Goal: Browse casually: Explore the website without a specific task or goal

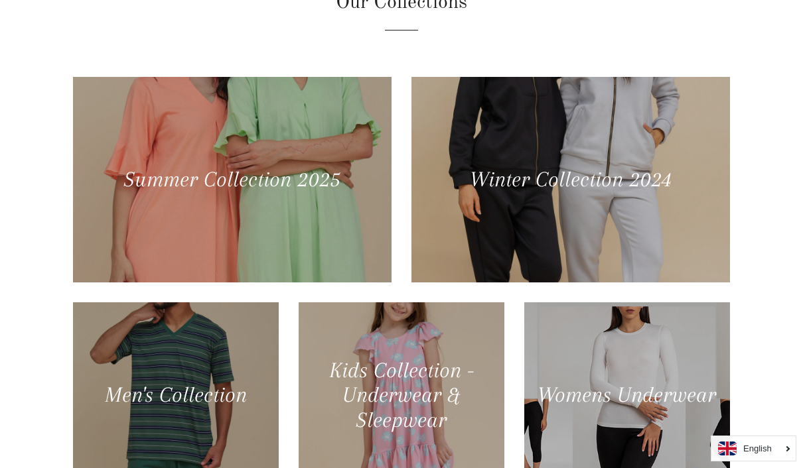
scroll to position [532, 0]
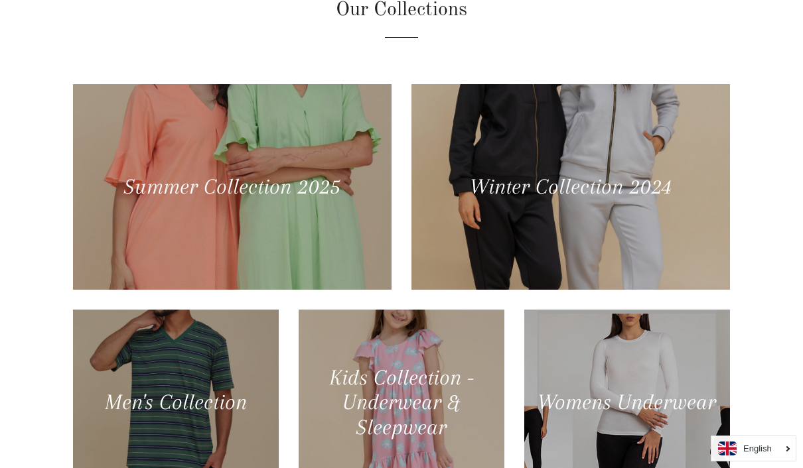
click at [116, 287] on div at bounding box center [232, 187] width 318 height 206
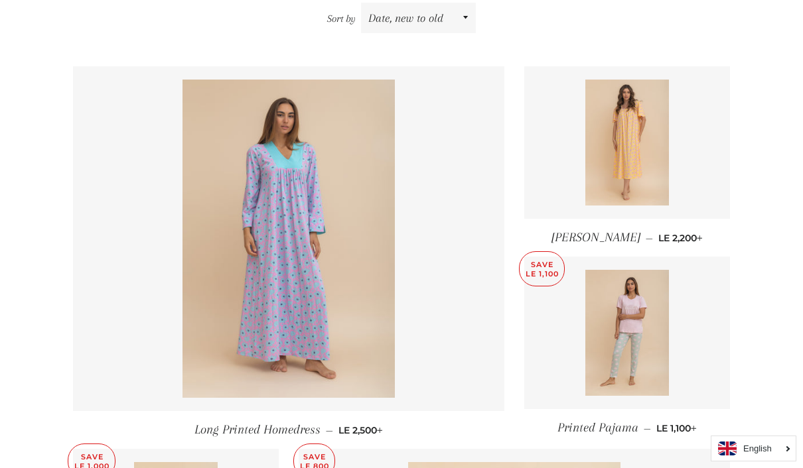
scroll to position [488, 0]
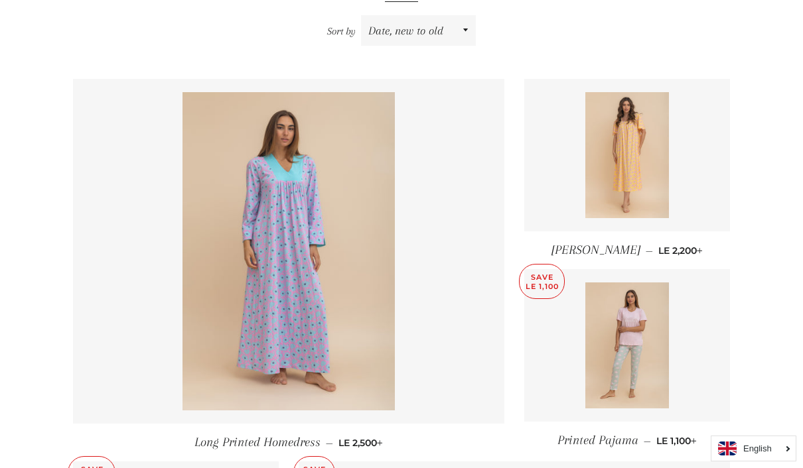
click at [701, 244] on link "[PERSON_NAME] — Regular price LE 2,200 +" at bounding box center [627, 251] width 206 height 38
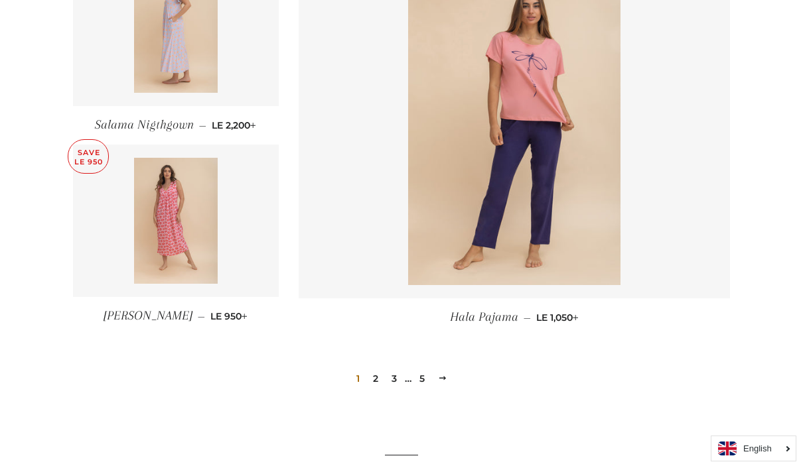
scroll to position [1757, 0]
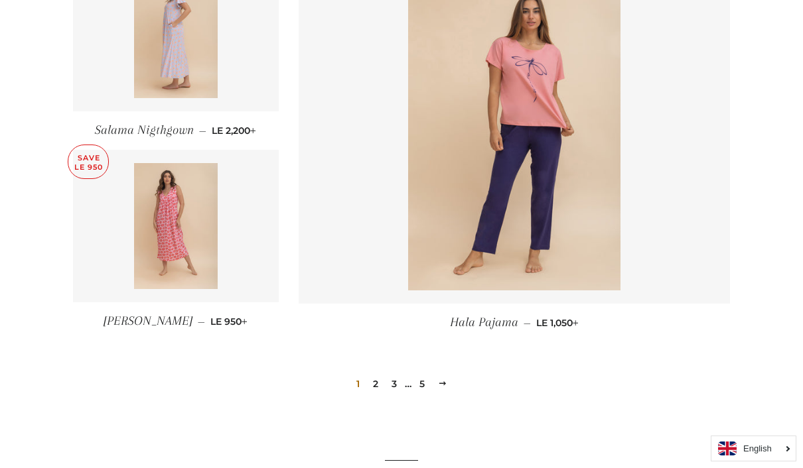
click at [374, 386] on link "2" at bounding box center [376, 384] width 16 height 20
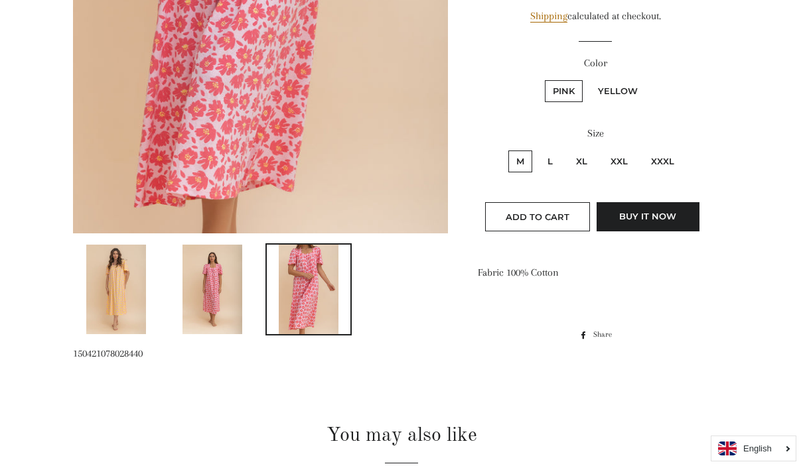
scroll to position [570, 0]
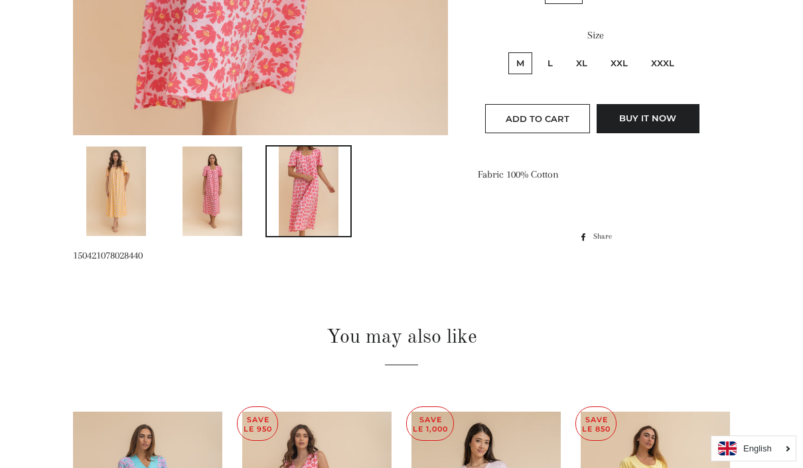
click at [123, 192] on img at bounding box center [116, 192] width 60 height 90
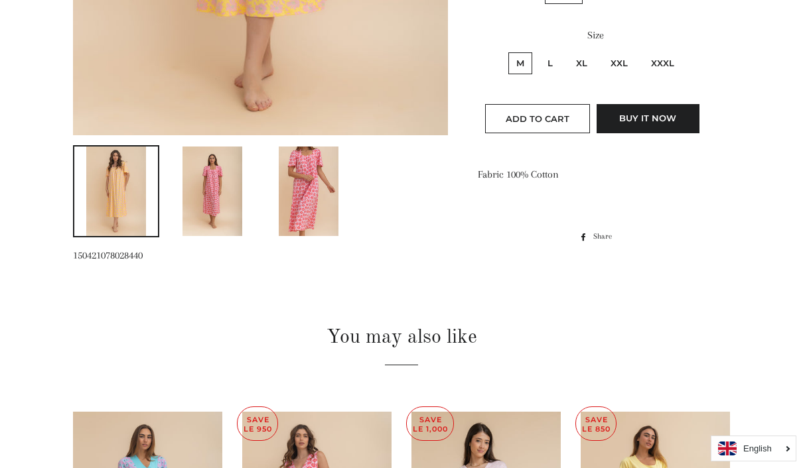
click at [197, 214] on img at bounding box center [212, 192] width 60 height 90
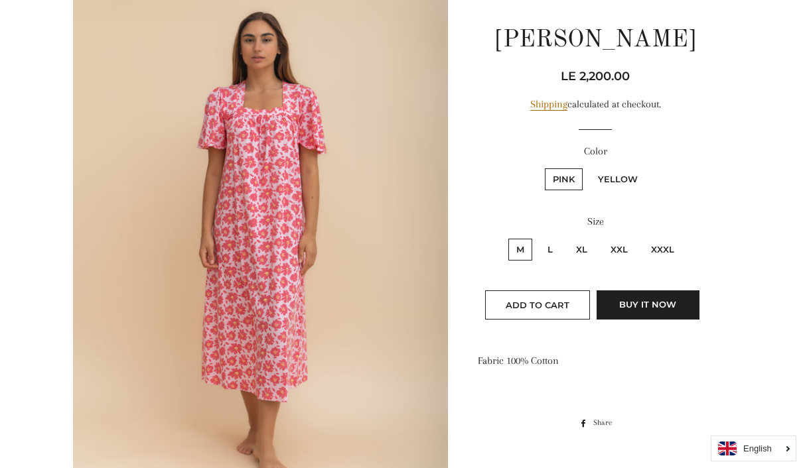
scroll to position [162, 0]
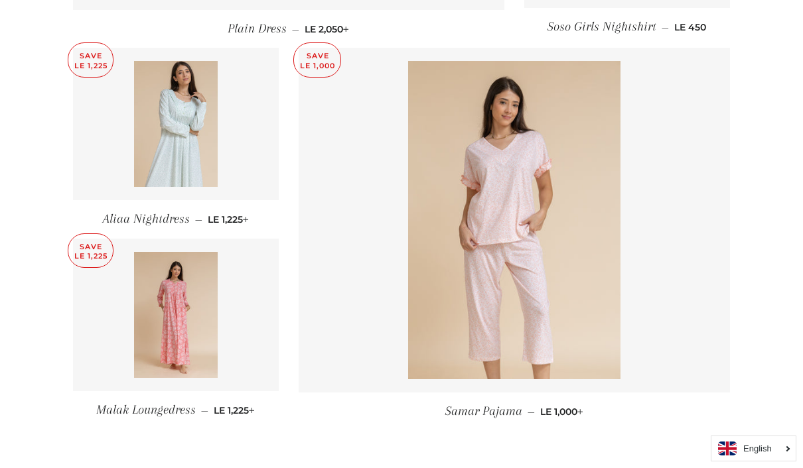
scroll to position [1680, 0]
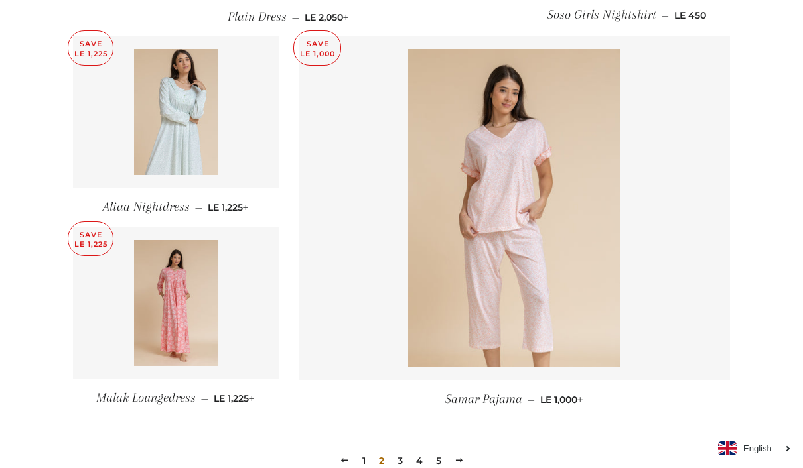
click at [236, 328] on link at bounding box center [176, 303] width 206 height 153
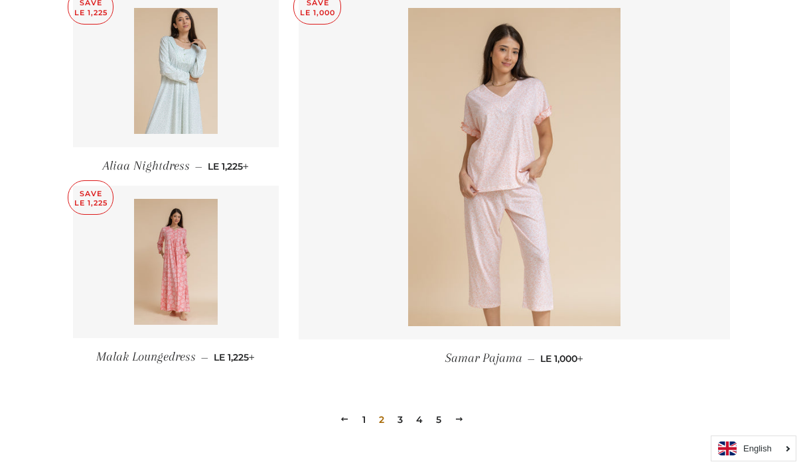
scroll to position [1722, 0]
click at [403, 416] on link "3" at bounding box center [400, 419] width 16 height 20
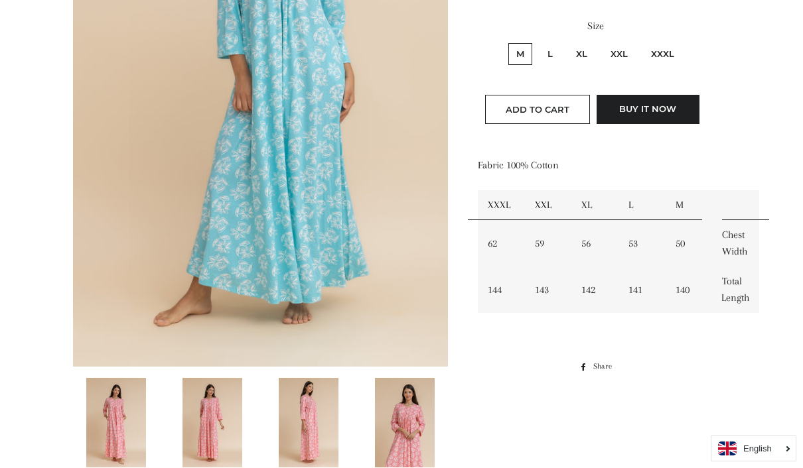
scroll to position [341, 0]
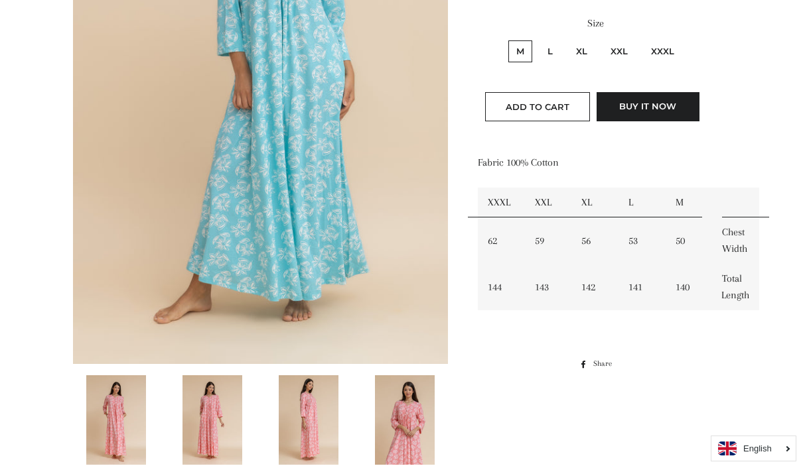
click at [320, 413] on img at bounding box center [309, 421] width 60 height 90
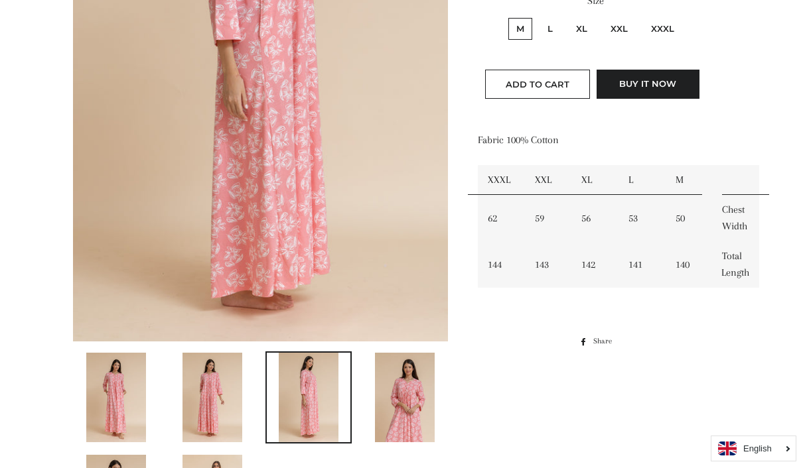
scroll to position [430, 0]
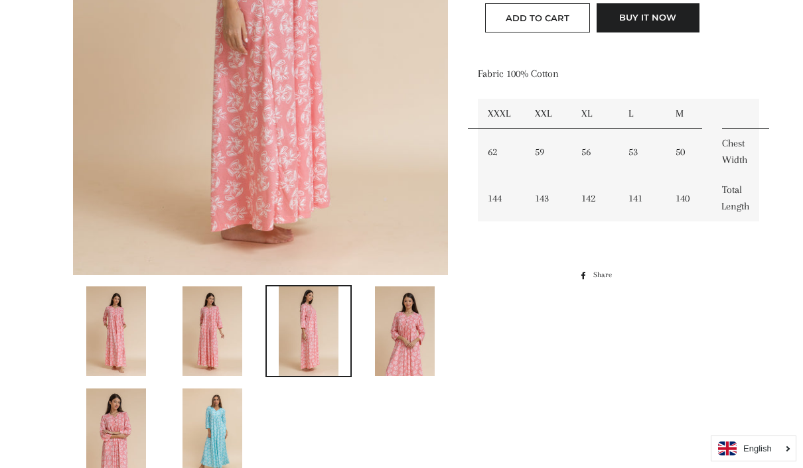
click at [188, 321] on img at bounding box center [212, 332] width 60 height 90
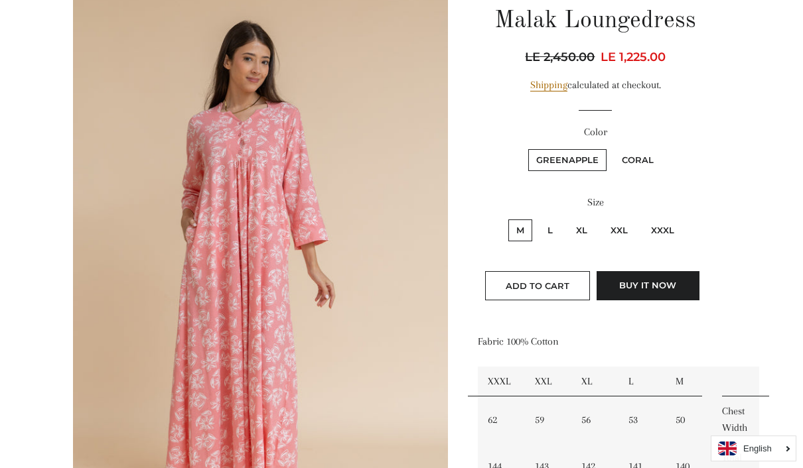
scroll to position [158, 0]
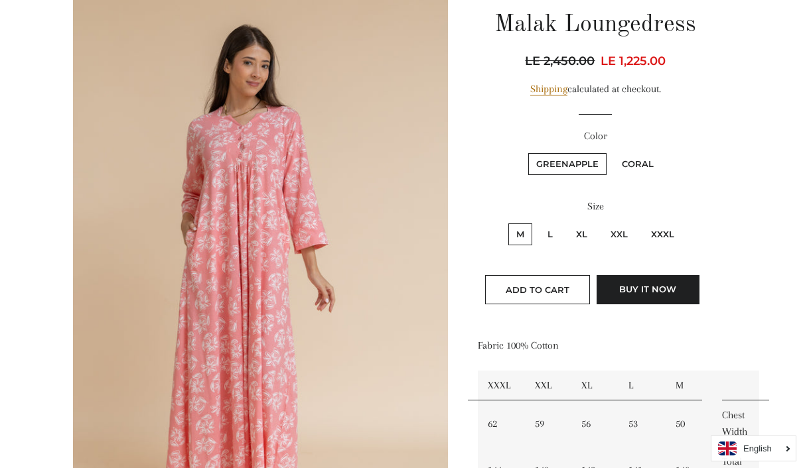
click at [642, 165] on label "Coral" at bounding box center [638, 164] width 48 height 22
click at [612, 152] on input "Coral" at bounding box center [612, 151] width 1 height 1
radio input "true"
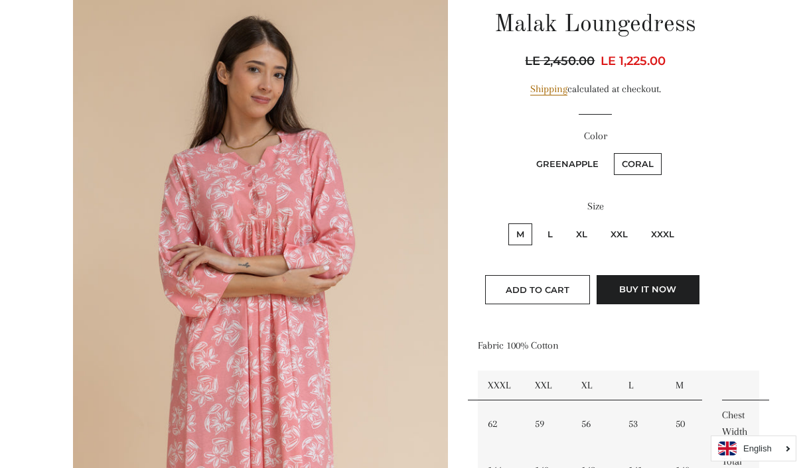
click at [592, 169] on label "GreenApple" at bounding box center [567, 164] width 78 height 22
click at [527, 152] on input "GreenApple" at bounding box center [526, 151] width 1 height 1
radio input "true"
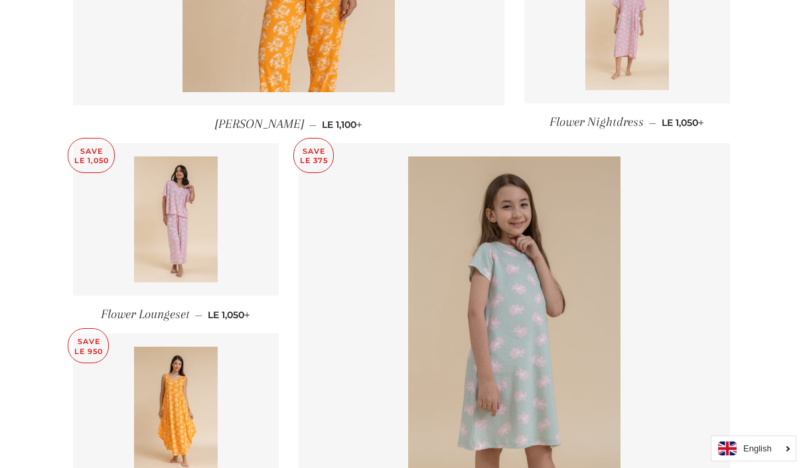
scroll to position [808, 0]
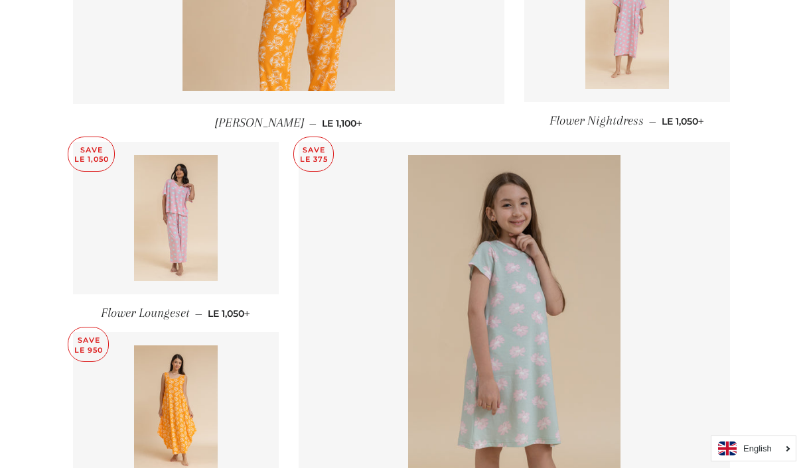
click at [135, 364] on img at bounding box center [176, 409] width 84 height 126
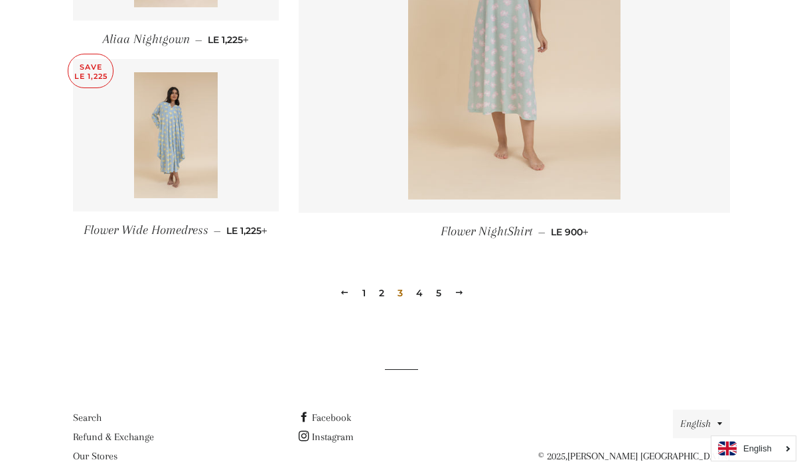
scroll to position [1846, 0]
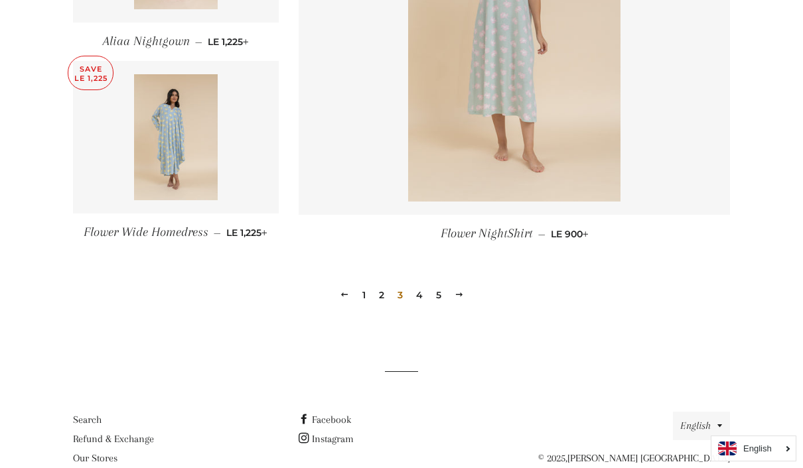
click at [414, 304] on link "4" at bounding box center [419, 295] width 17 height 20
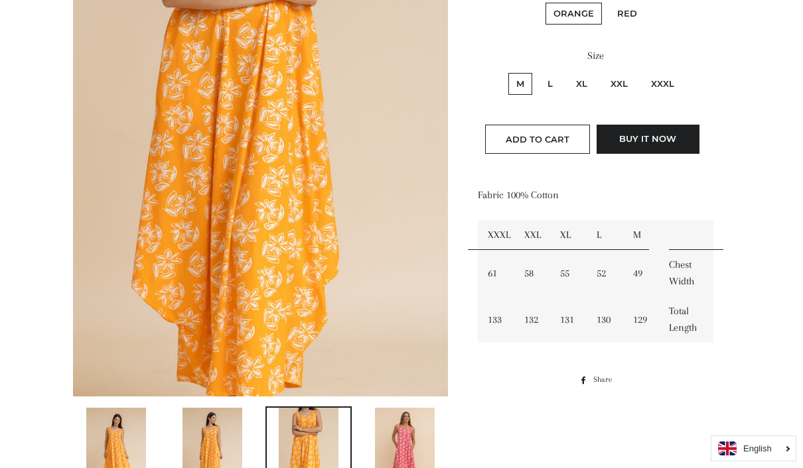
scroll to position [338, 0]
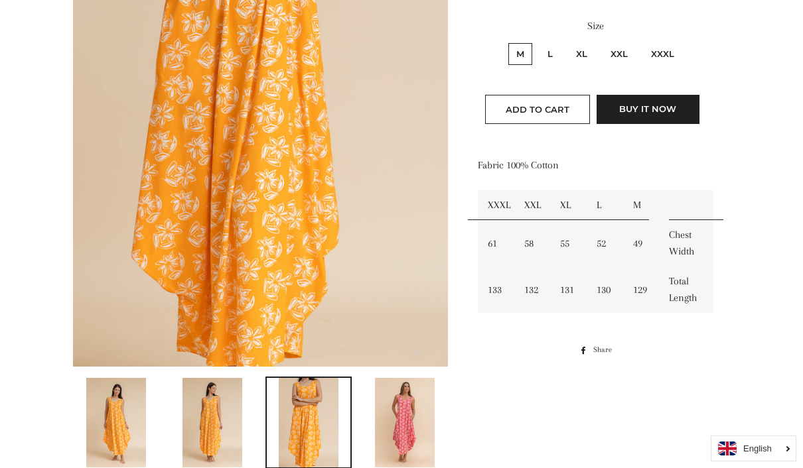
click at [184, 435] on img at bounding box center [212, 423] width 60 height 90
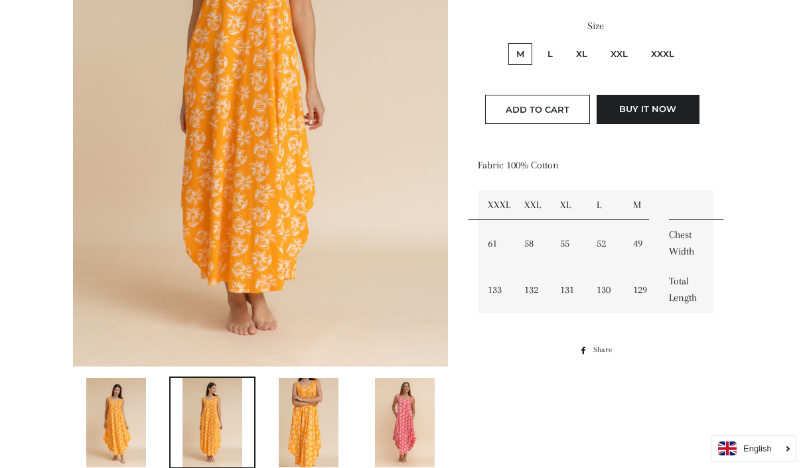
click at [119, 413] on img at bounding box center [116, 423] width 60 height 90
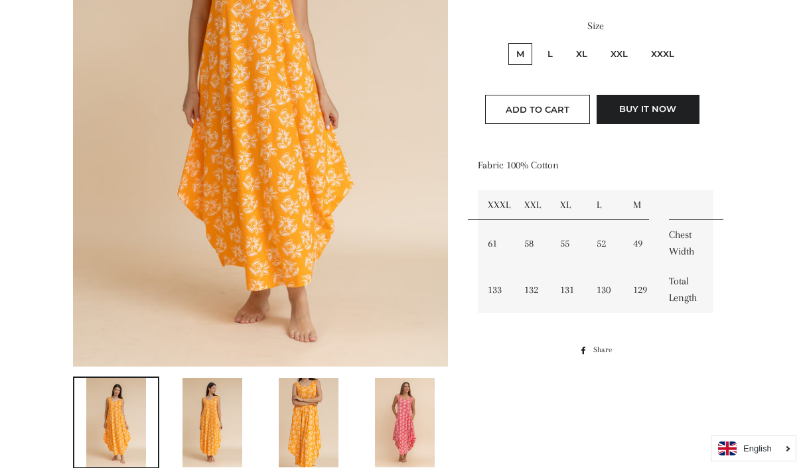
click at [395, 423] on img at bounding box center [405, 423] width 60 height 90
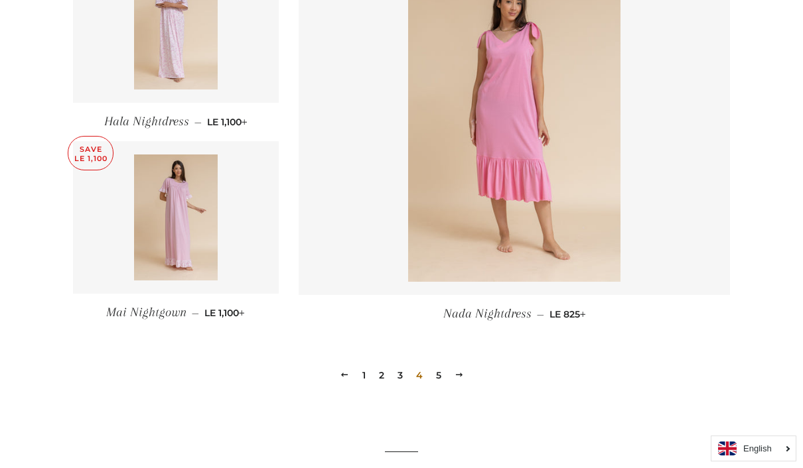
scroll to position [1791, 0]
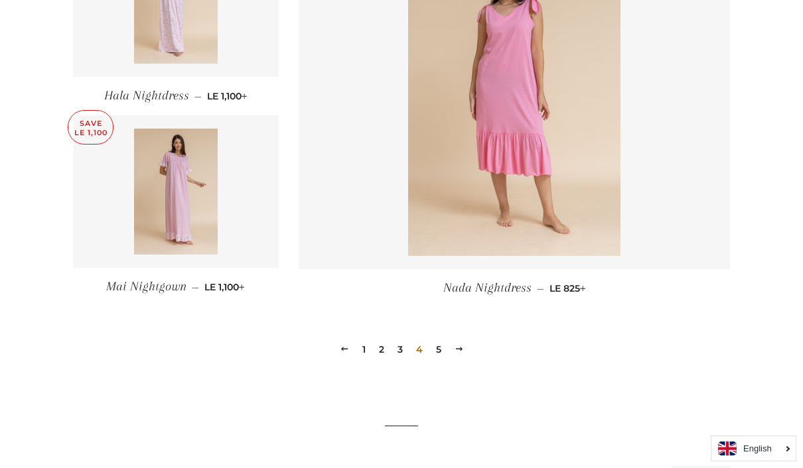
click at [439, 356] on link "5" at bounding box center [439, 350] width 16 height 20
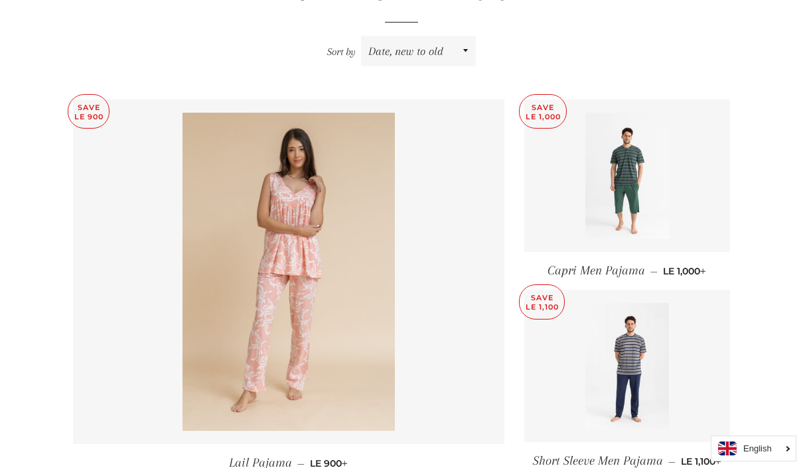
scroll to position [463, 0]
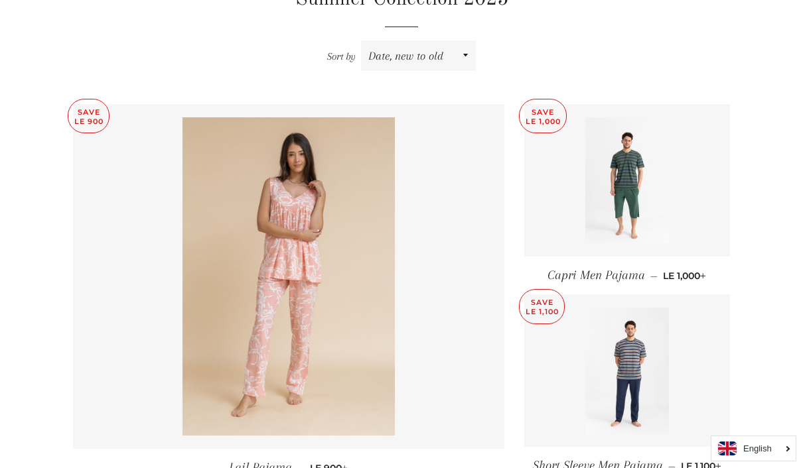
click at [571, 388] on link at bounding box center [627, 371] width 206 height 153
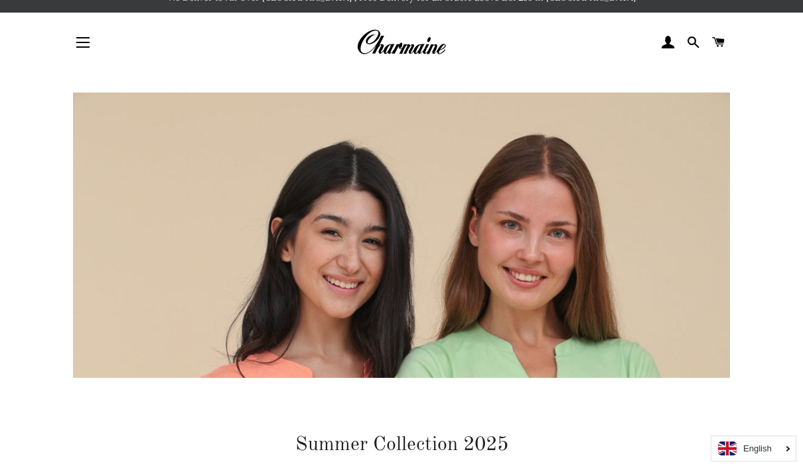
scroll to position [0, 0]
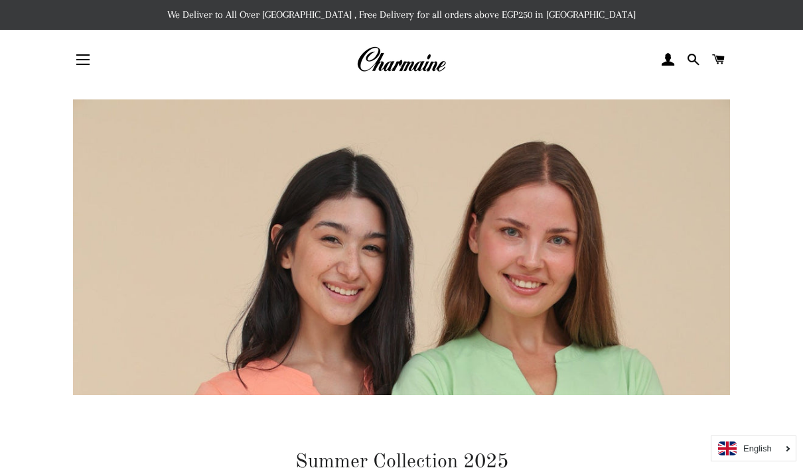
click at [72, 70] on button "Site navigation" at bounding box center [82, 59] width 33 height 33
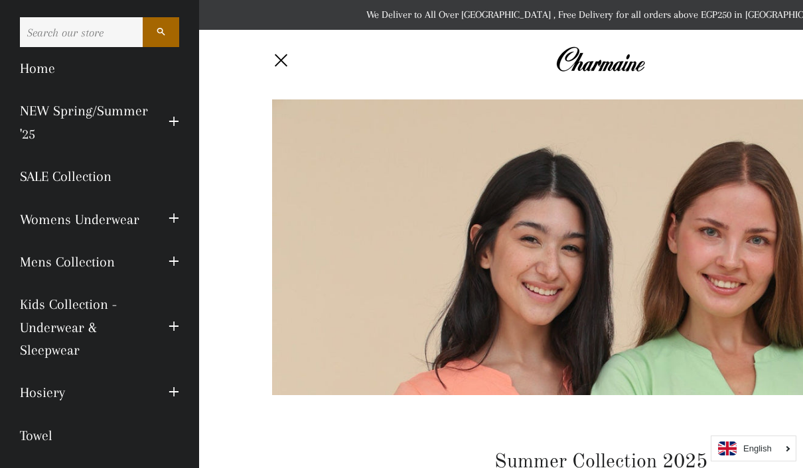
click at [38, 224] on link "Womens Underwear" at bounding box center [84, 219] width 149 height 42
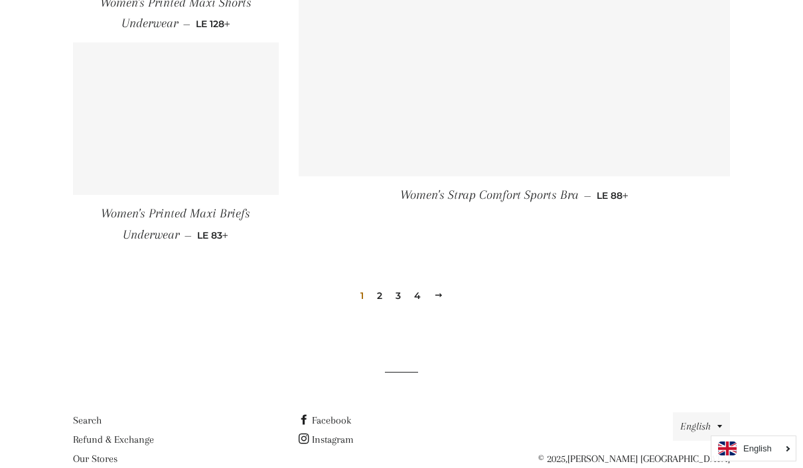
scroll to position [1957, 0]
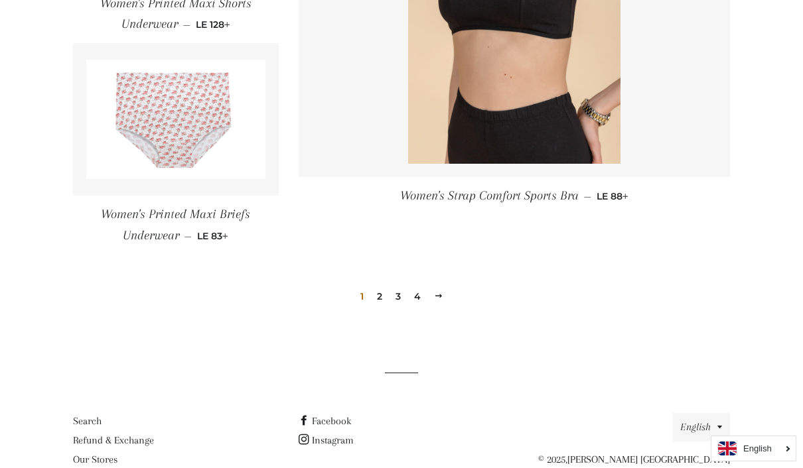
click at [385, 292] on link "2" at bounding box center [380, 297] width 16 height 20
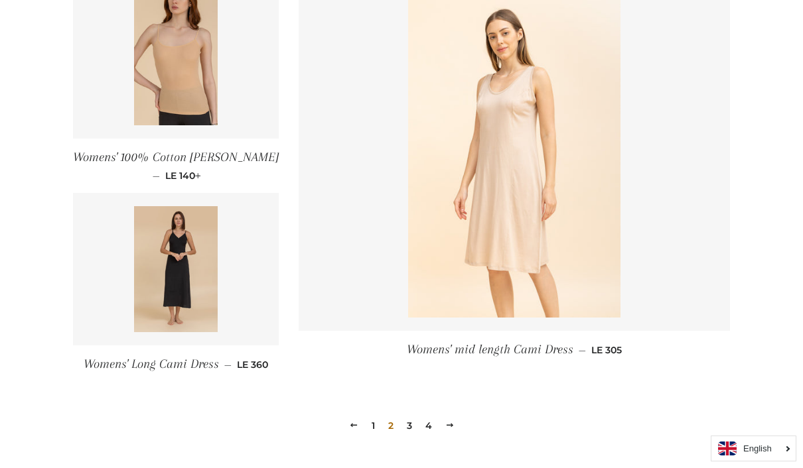
scroll to position [1860, 0]
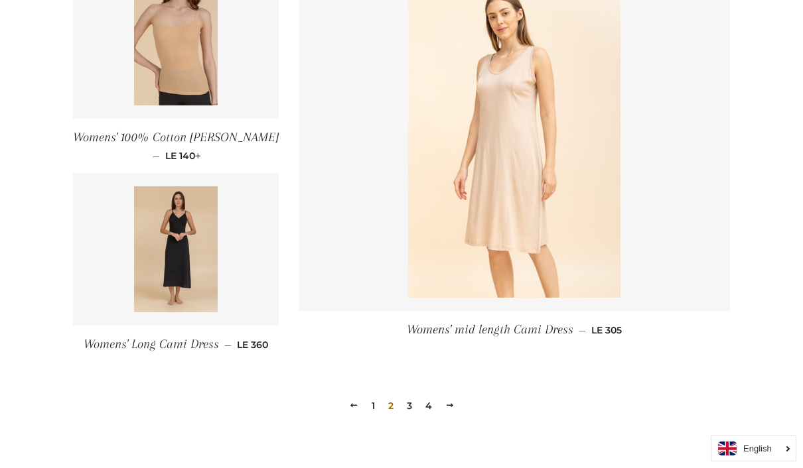
click at [415, 405] on link "3" at bounding box center [409, 406] width 16 height 20
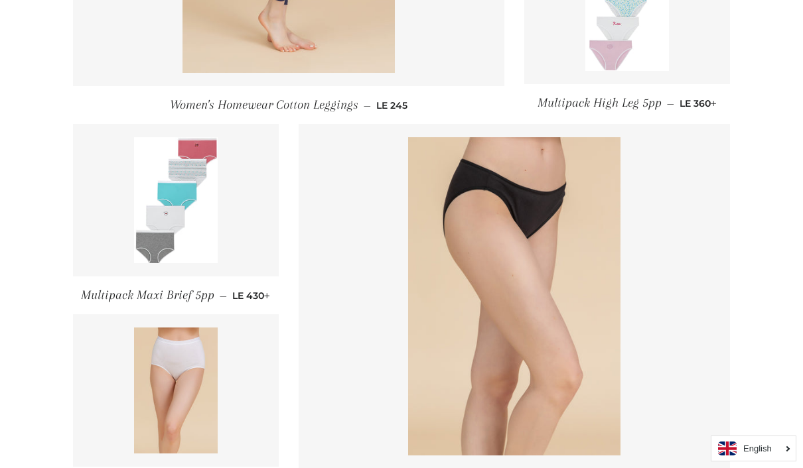
scroll to position [829, 0]
